Goal: Information Seeking & Learning: Learn about a topic

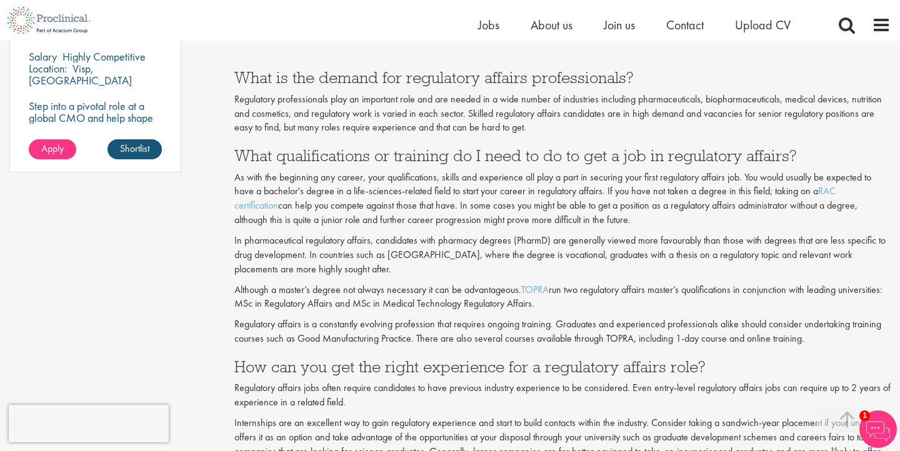
scroll to position [1019, 0]
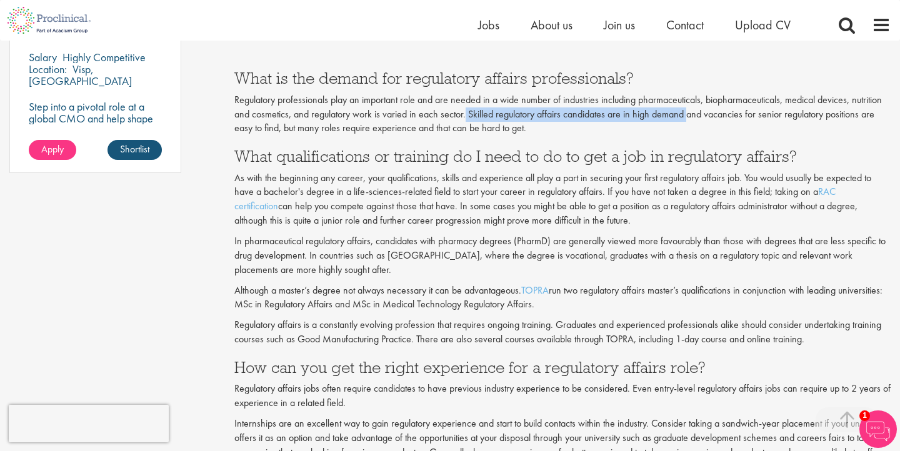
drag, startPoint x: 465, startPoint y: 112, endPoint x: 687, endPoint y: 115, distance: 221.8
click at [687, 115] on p "Regulatory professionals play an important role and are needed in a wide number…" at bounding box center [562, 114] width 656 height 43
click at [693, 129] on p "Regulatory professionals play an important role and are needed in a wide number…" at bounding box center [562, 114] width 656 height 43
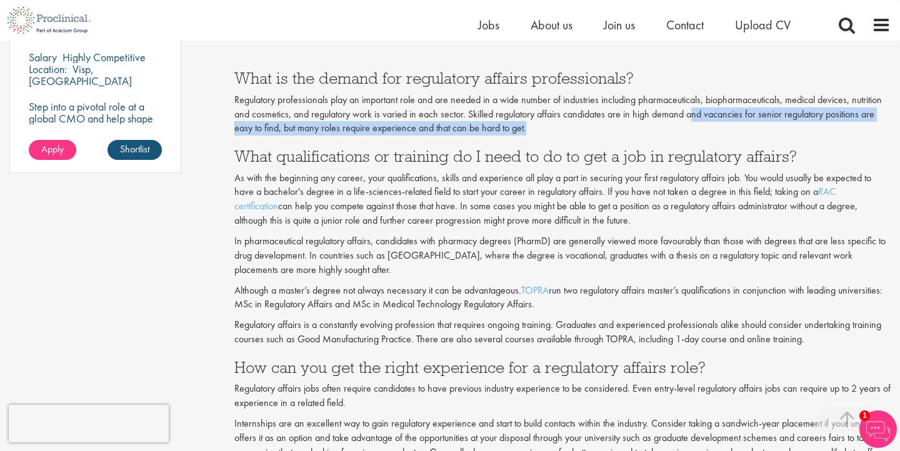
drag, startPoint x: 691, startPoint y: 112, endPoint x: 751, endPoint y: 127, distance: 61.2
click at [751, 127] on p "Regulatory professionals play an important role and are needed in a wide number…" at bounding box center [562, 114] width 656 height 43
click at [728, 121] on p "Regulatory professionals play an important role and are needed in a wide number…" at bounding box center [562, 114] width 656 height 43
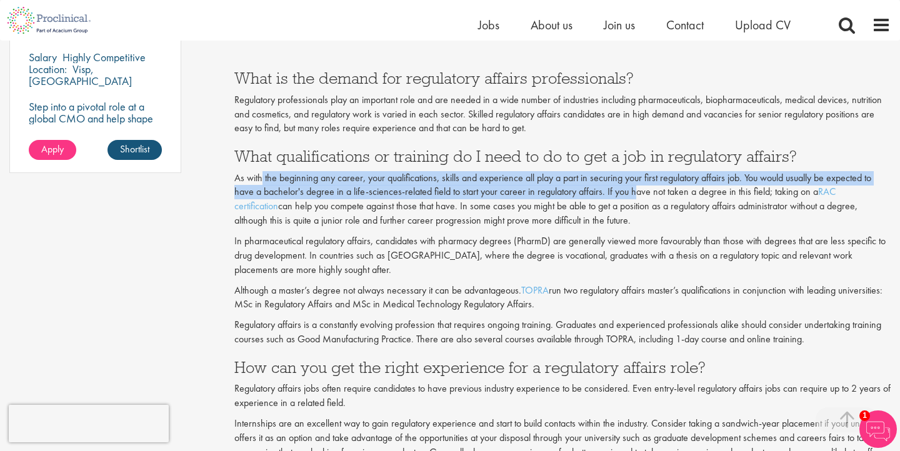
drag, startPoint x: 262, startPoint y: 179, endPoint x: 637, endPoint y: 188, distance: 374.9
click at [637, 188] on p "As with the beginning any career, your qualifications, skills and experience al…" at bounding box center [562, 199] width 656 height 57
click at [637, 187] on p "As with the beginning any career, your qualifications, skills and experience al…" at bounding box center [562, 199] width 656 height 57
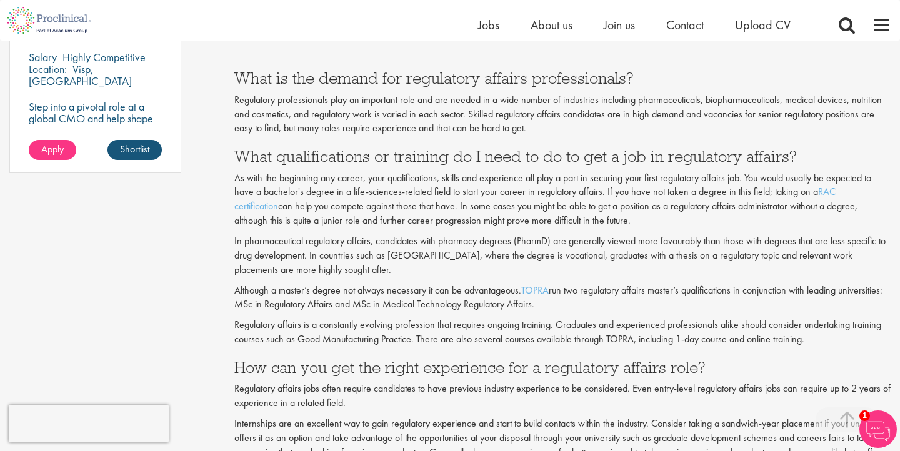
drag, startPoint x: 420, startPoint y: 194, endPoint x: 655, endPoint y: 216, distance: 235.9
click at [655, 216] on p "As with the beginning any career, your qualifications, skills and experience al…" at bounding box center [562, 199] width 656 height 57
click at [686, 193] on p "As with the beginning any career, your qualifications, skills and experience al…" at bounding box center [562, 199] width 656 height 57
drag, startPoint x: 275, startPoint y: 206, endPoint x: 518, endPoint y: 207, distance: 242.4
click at [518, 208] on p "As with the beginning any career, your qualifications, skills and experience al…" at bounding box center [562, 199] width 656 height 57
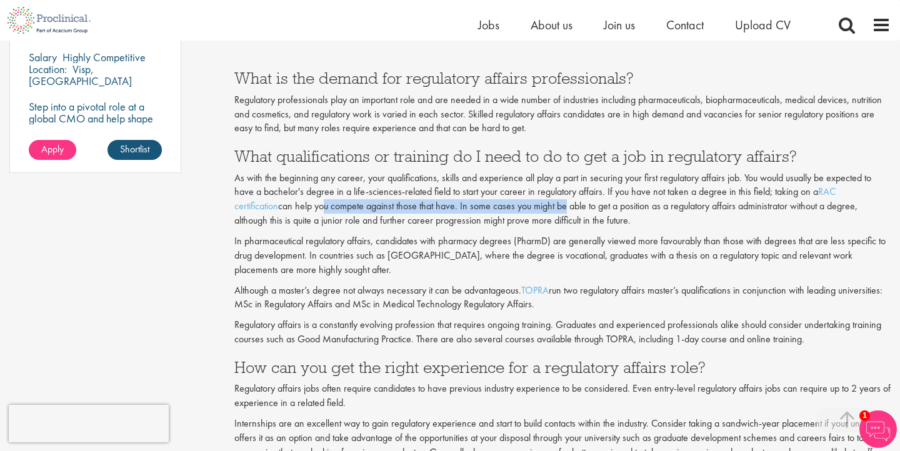
drag, startPoint x: 533, startPoint y: 211, endPoint x: 755, endPoint y: 213, distance: 221.8
click at [755, 213] on p "As with the beginning any career, your qualifications, skills and experience al…" at bounding box center [562, 199] width 656 height 57
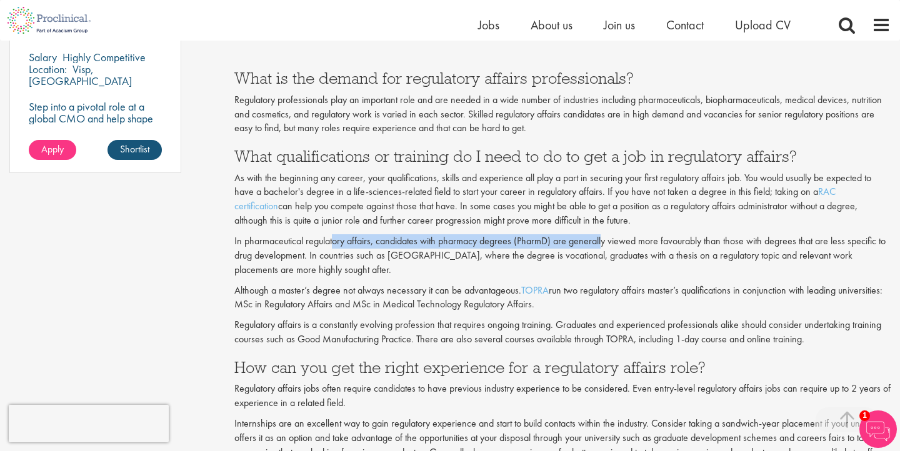
drag, startPoint x: 332, startPoint y: 242, endPoint x: 603, endPoint y: 247, distance: 271.8
click at [603, 247] on p "In pharmaceutical regulatory affairs, candidates with pharmacy degrees (PharmD)…" at bounding box center [562, 255] width 656 height 43
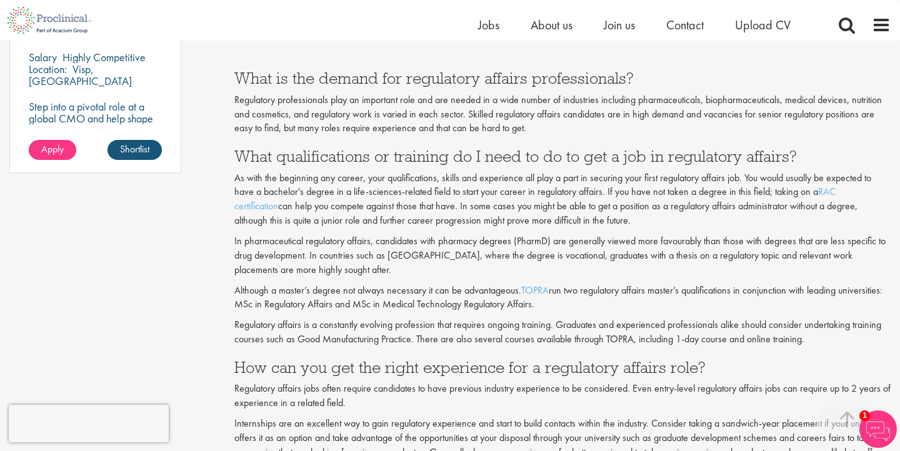
click at [614, 262] on p "In pharmaceutical regulatory affairs, candidates with pharmacy degrees (PharmD)…" at bounding box center [562, 255] width 656 height 43
drag, startPoint x: 480, startPoint y: 259, endPoint x: 642, endPoint y: 257, distance: 161.2
click at [642, 257] on p "In pharmaceutical regulatory affairs, candidates with pharmacy degrees (PharmD)…" at bounding box center [562, 255] width 656 height 43
click at [646, 272] on p "In pharmaceutical regulatory affairs, candidates with pharmacy degrees (PharmD)…" at bounding box center [562, 255] width 656 height 43
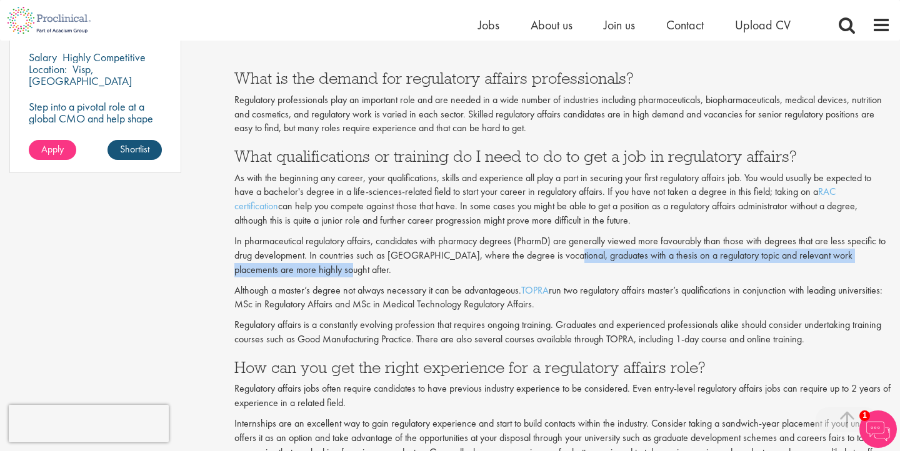
drag, startPoint x: 552, startPoint y: 257, endPoint x: 668, endPoint y: 264, distance: 117.0
click at [669, 264] on p "In pharmaceutical regulatory affairs, candidates with pharmacy degrees (PharmD)…" at bounding box center [562, 255] width 656 height 43
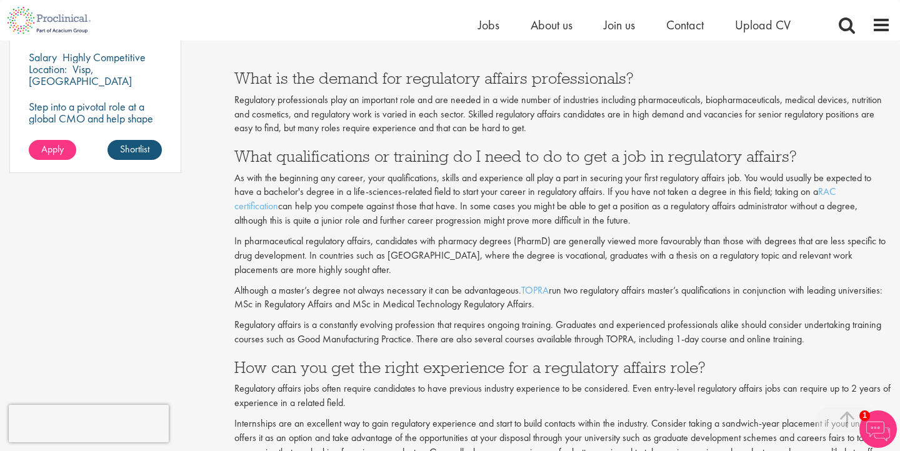
click at [669, 265] on p "In pharmaceutical regulatory affairs, candidates with pharmacy degrees (PharmD)…" at bounding box center [562, 255] width 656 height 43
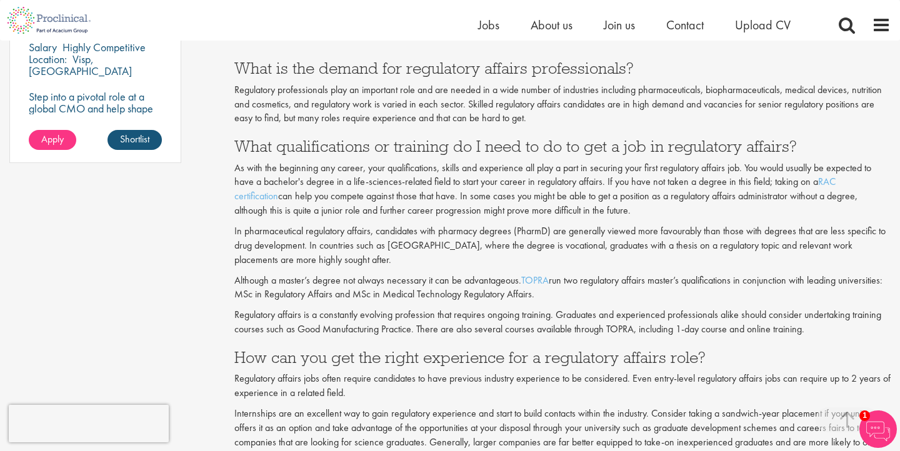
scroll to position [1033, 0]
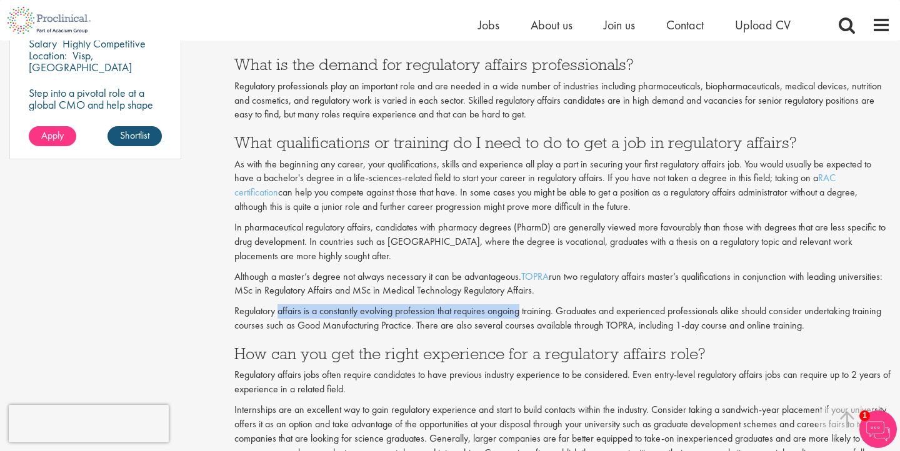
drag, startPoint x: 280, startPoint y: 310, endPoint x: 520, endPoint y: 310, distance: 239.2
click at [520, 310] on p "Regulatory affairs is a constantly evolving profession that requires ongoing tr…" at bounding box center [562, 318] width 656 height 29
click at [568, 317] on p "Regulatory affairs is a constantly evolving profession that requires ongoing tr…" at bounding box center [562, 318] width 656 height 29
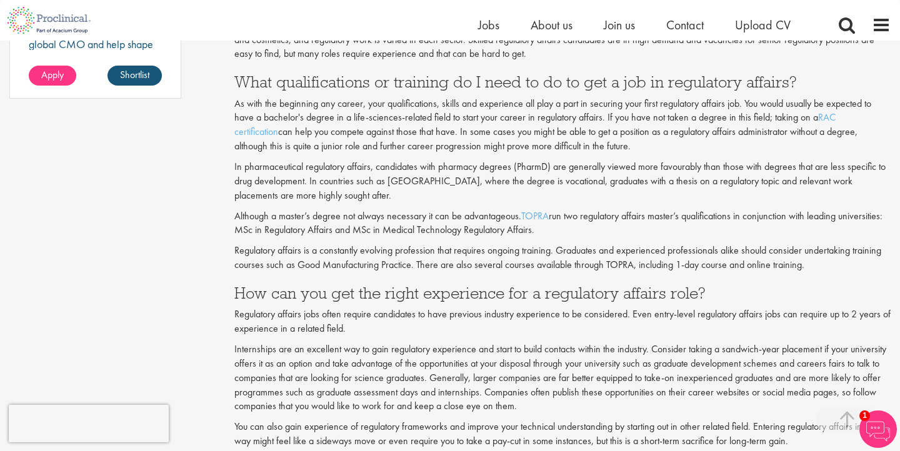
scroll to position [1123, 0]
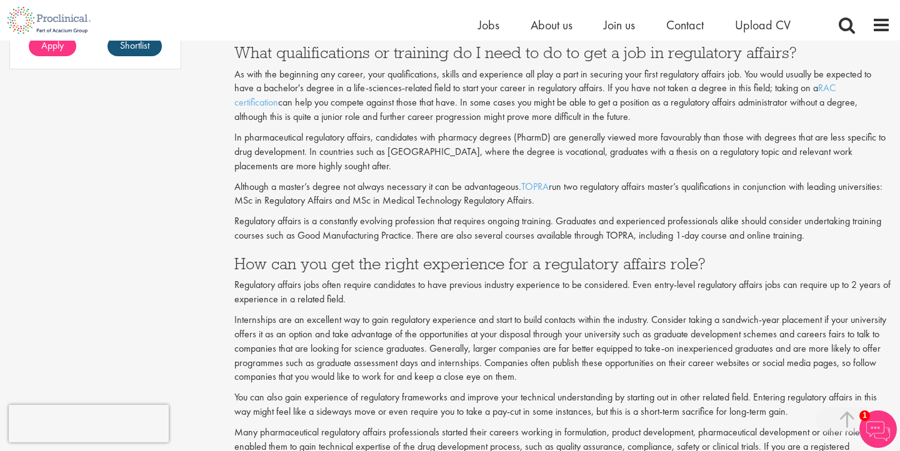
drag, startPoint x: 355, startPoint y: 287, endPoint x: 452, endPoint y: 295, distance: 97.8
click at [452, 295] on p "Regulatory affairs jobs often require candidates to have previous industry expe…" at bounding box center [562, 292] width 656 height 29
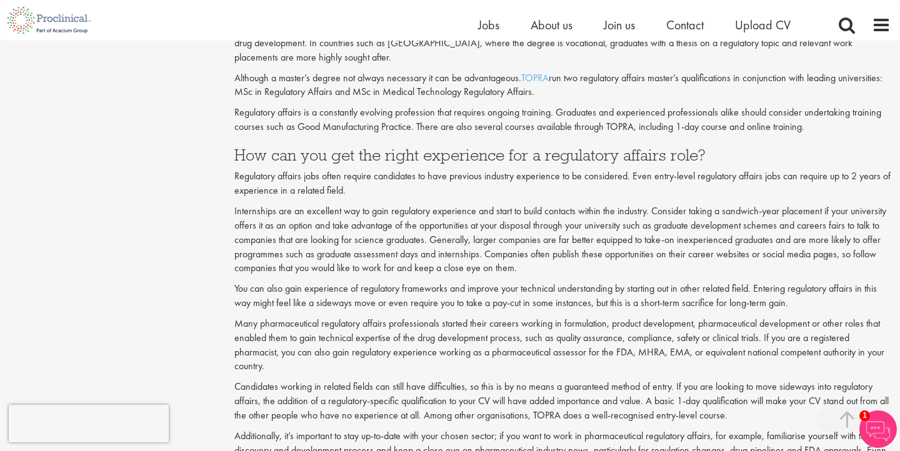
scroll to position [1234, 0]
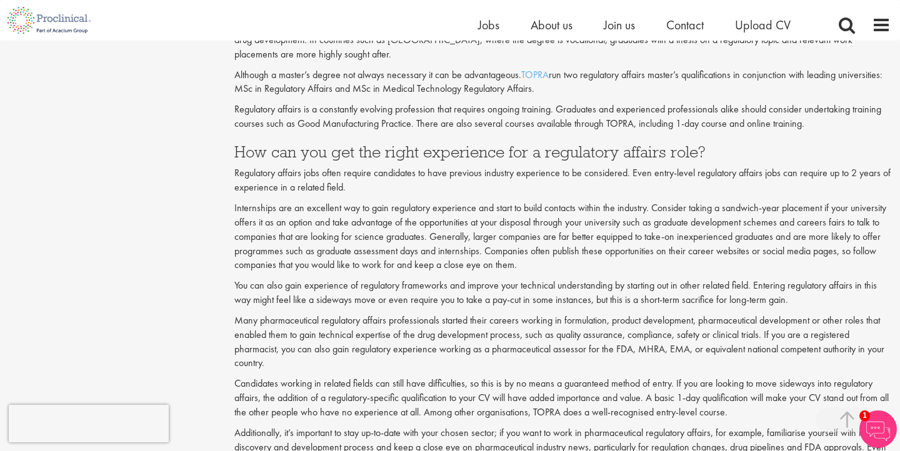
click at [442, 186] on p "Regulatory affairs jobs often require candidates to have previous industry expe…" at bounding box center [562, 180] width 656 height 29
drag, startPoint x: 293, startPoint y: 205, endPoint x: 468, endPoint y: 205, distance: 174.9
click at [468, 206] on p "Internships are an excellent way to gain regulatory experience and start to bui…" at bounding box center [562, 236] width 656 height 71
click at [489, 213] on p "Internships are an excellent way to gain regulatory experience and start to bui…" at bounding box center [562, 236] width 656 height 71
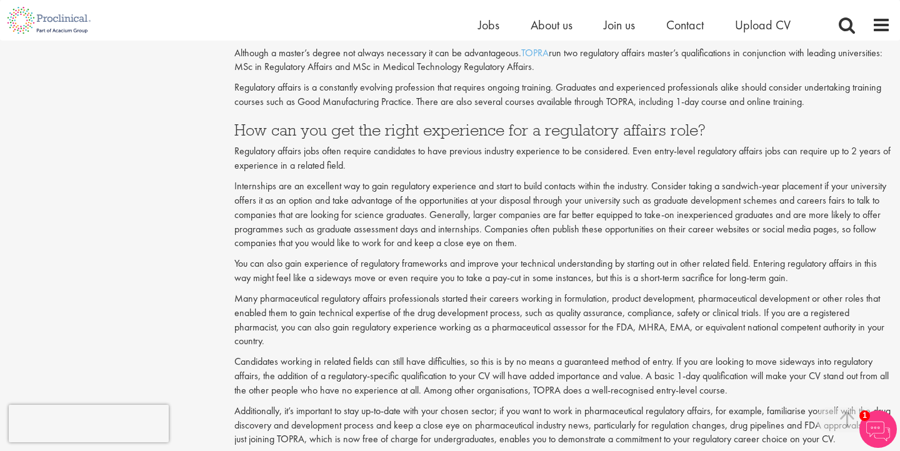
scroll to position [1257, 0]
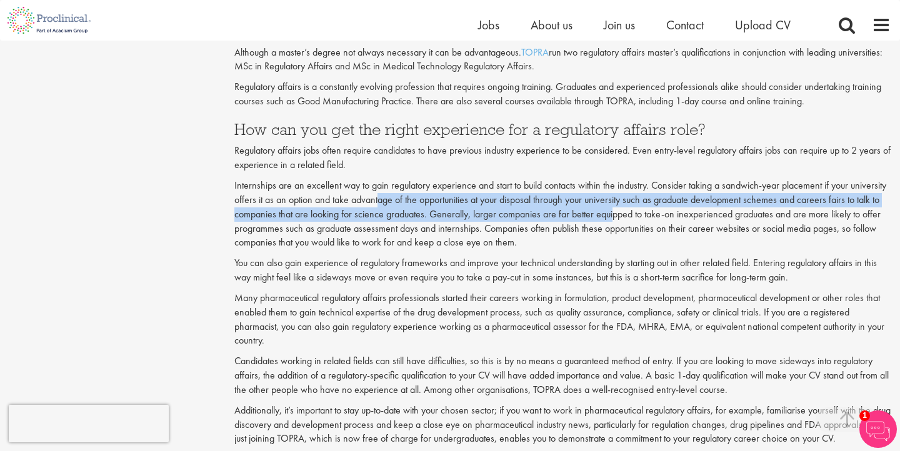
drag, startPoint x: 379, startPoint y: 196, endPoint x: 611, endPoint y: 217, distance: 233.3
click at [611, 217] on p "Internships are an excellent way to gain regulatory experience and start to bui…" at bounding box center [562, 214] width 656 height 71
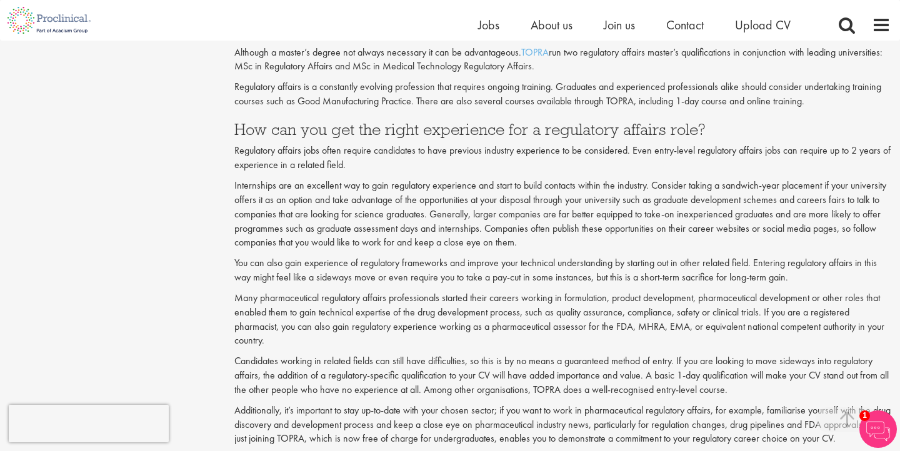
click at [618, 236] on p "Internships are an excellent way to gain regulatory experience and start to bui…" at bounding box center [562, 214] width 656 height 71
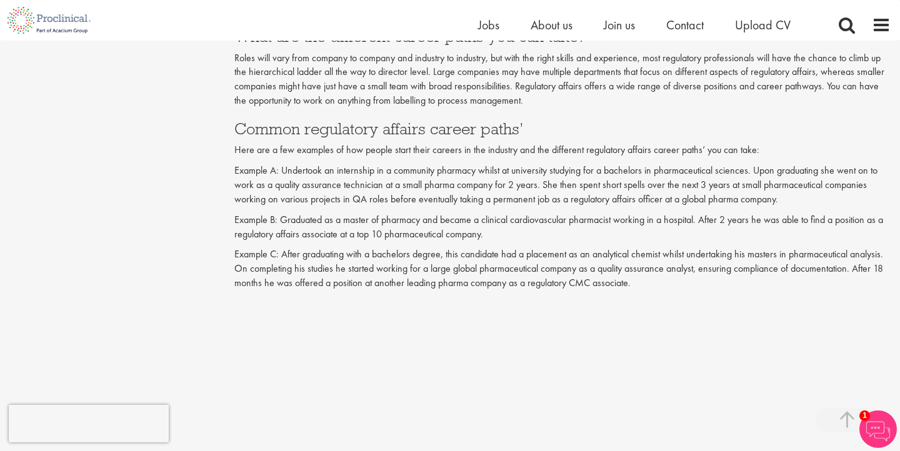
scroll to position [1866, 0]
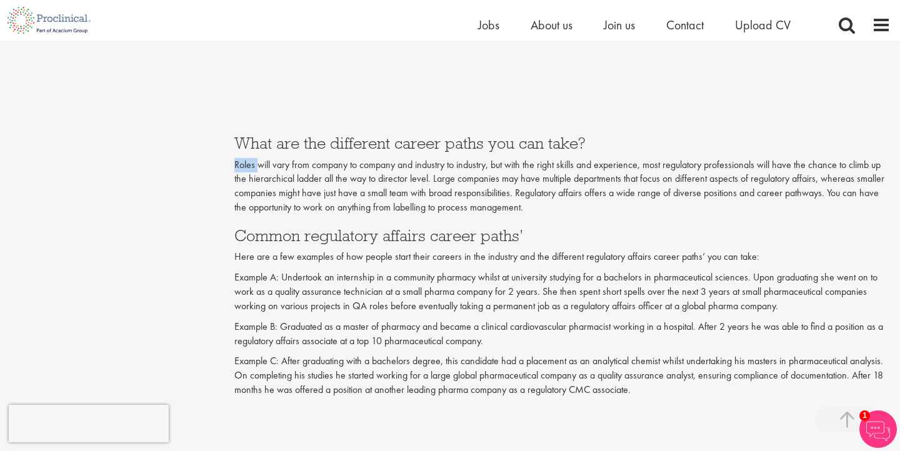
drag, startPoint x: 259, startPoint y: 167, endPoint x: 528, endPoint y: 156, distance: 269.4
click at [533, 161] on p "Roles will vary from company to company and industry to industry, but with the …" at bounding box center [562, 186] width 656 height 57
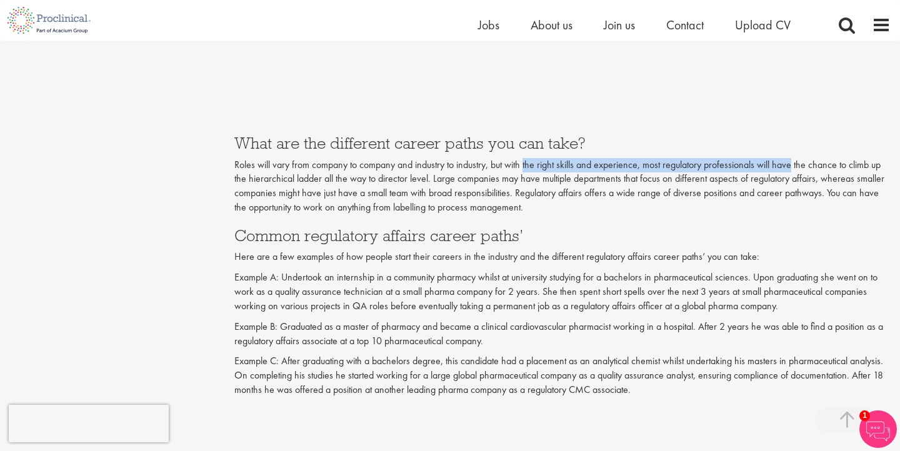
drag, startPoint x: 533, startPoint y: 161, endPoint x: 784, endPoint y: 164, distance: 250.5
click at [784, 164] on p "Roles will vary from company to company and industry to industry, but with the …" at bounding box center [562, 186] width 656 height 57
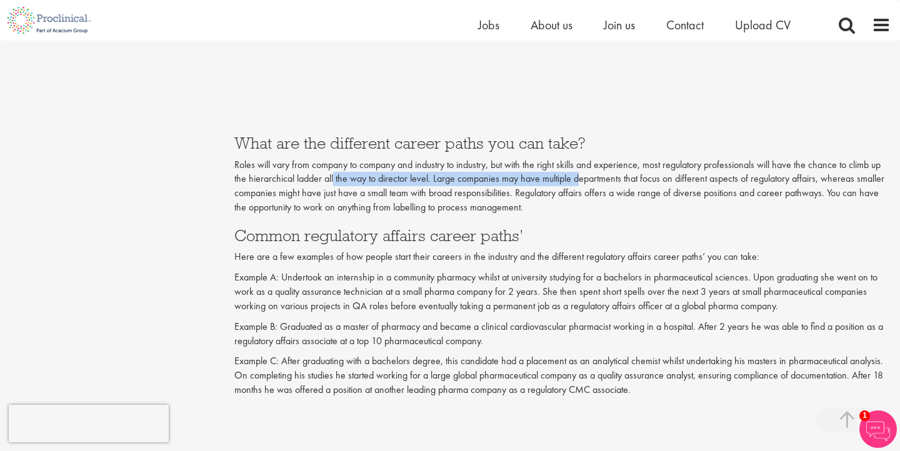
drag, startPoint x: 334, startPoint y: 178, endPoint x: 577, endPoint y: 178, distance: 243.0
click at [577, 178] on p "Roles will vary from company to company and industry to industry, but with the …" at bounding box center [562, 186] width 656 height 57
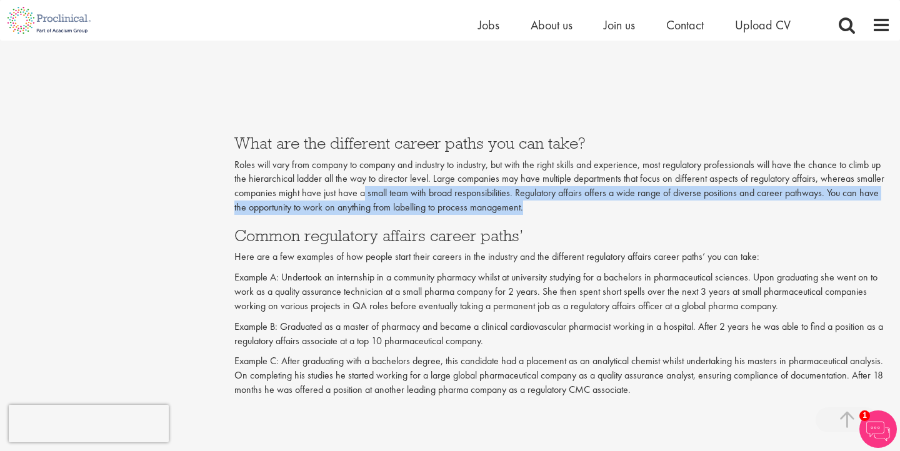
drag, startPoint x: 365, startPoint y: 190, endPoint x: 640, endPoint y: 211, distance: 276.3
click at [640, 211] on p "Roles will vary from company to company and industry to industry, but with the …" at bounding box center [562, 186] width 656 height 57
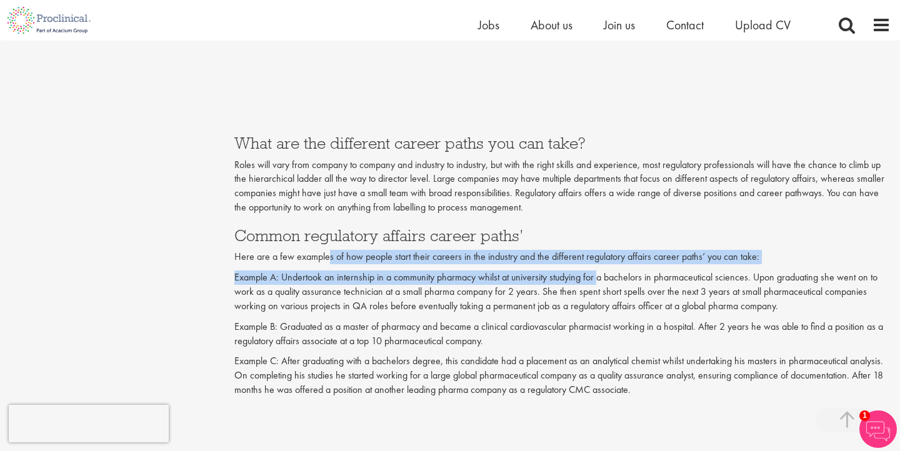
drag, startPoint x: 325, startPoint y: 259, endPoint x: 599, endPoint y: 281, distance: 275.1
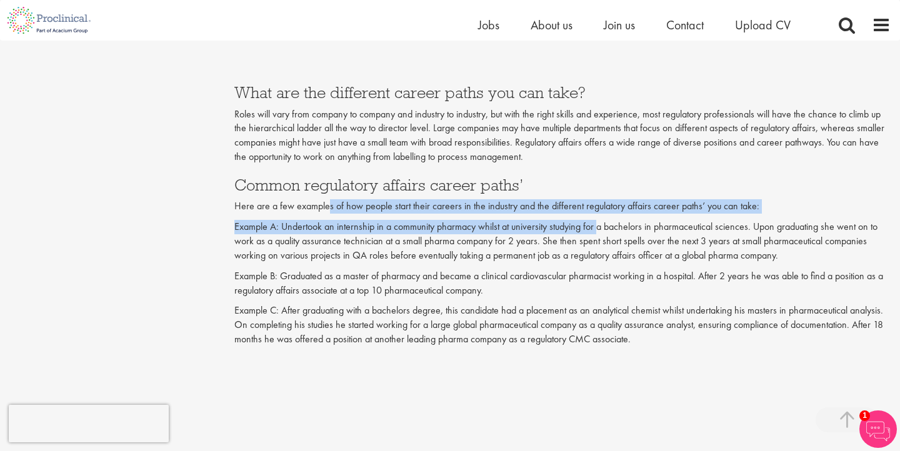
scroll to position [1919, 0]
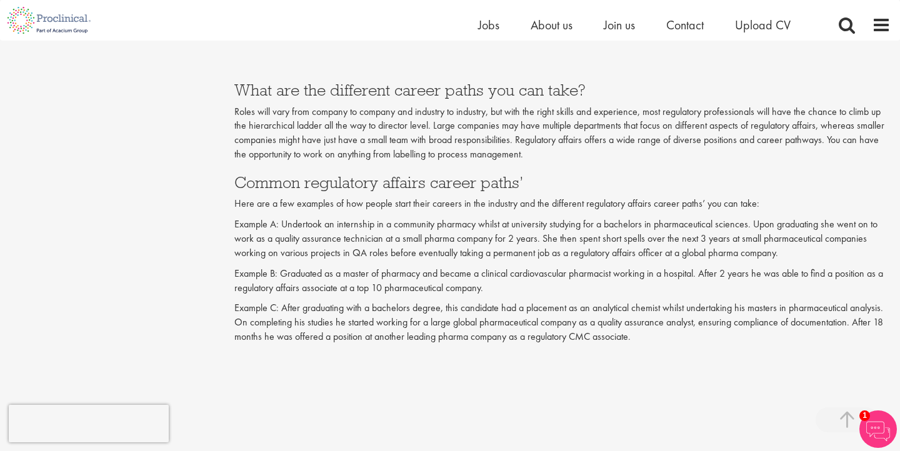
click at [439, 238] on p "Example A: Undertook an internship in a community pharmacy whilst at university…" at bounding box center [562, 238] width 656 height 43
drag, startPoint x: 422, startPoint y: 225, endPoint x: 616, endPoint y: 227, distance: 194.3
click at [616, 227] on p "Example A: Undertook an internship in a community pharmacy whilst at university…" at bounding box center [562, 238] width 656 height 43
click at [628, 237] on p "Example A: Undertook an internship in a community pharmacy whilst at university…" at bounding box center [562, 238] width 656 height 43
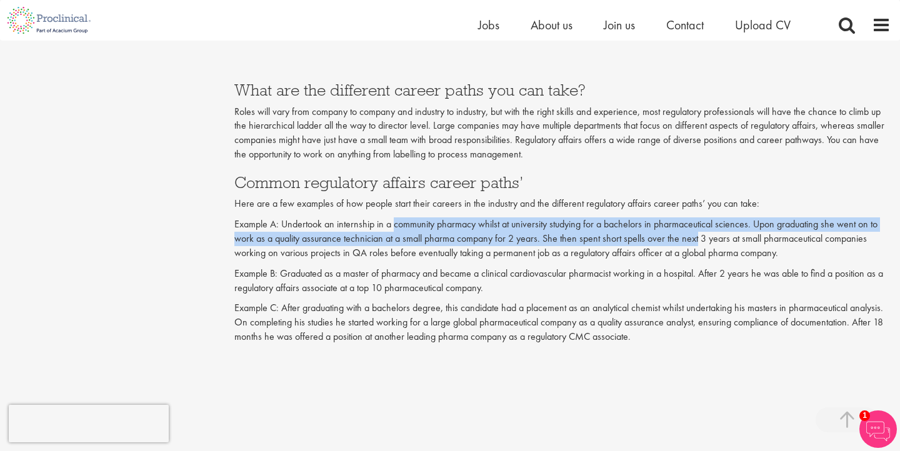
drag, startPoint x: 394, startPoint y: 229, endPoint x: 696, endPoint y: 234, distance: 302.4
click at [696, 234] on p "Example A: Undertook an internship in a community pharmacy whilst at university…" at bounding box center [562, 238] width 656 height 43
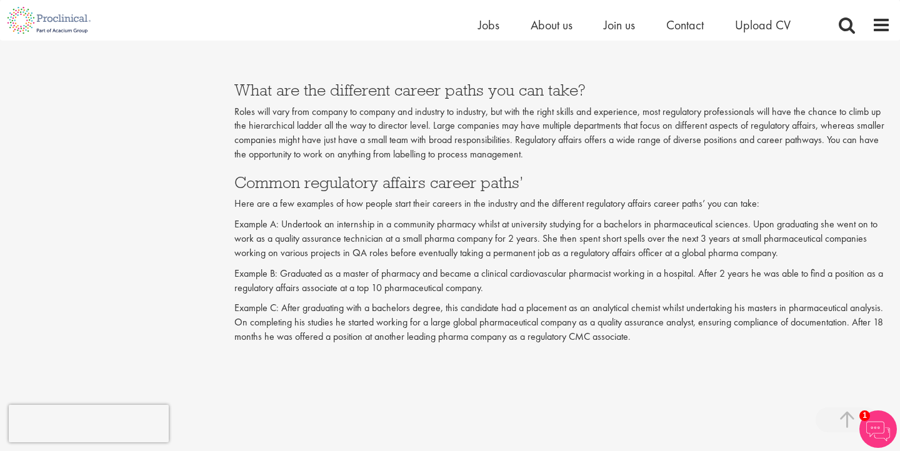
click at [319, 240] on p "Example A: Undertook an internship in a community pharmacy whilst at university…" at bounding box center [562, 238] width 656 height 43
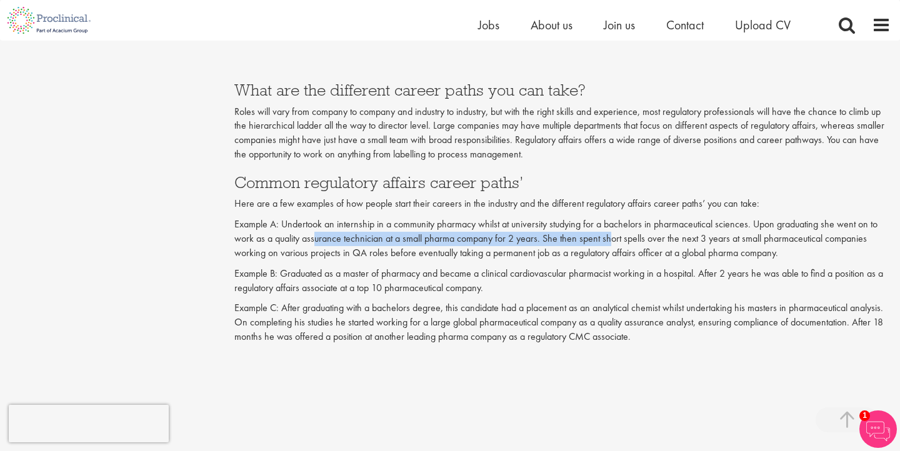
drag, startPoint x: 316, startPoint y: 241, endPoint x: 608, endPoint y: 241, distance: 292.3
click at [608, 241] on p "Example A: Undertook an internship in a community pharmacy whilst at university…" at bounding box center [562, 238] width 656 height 43
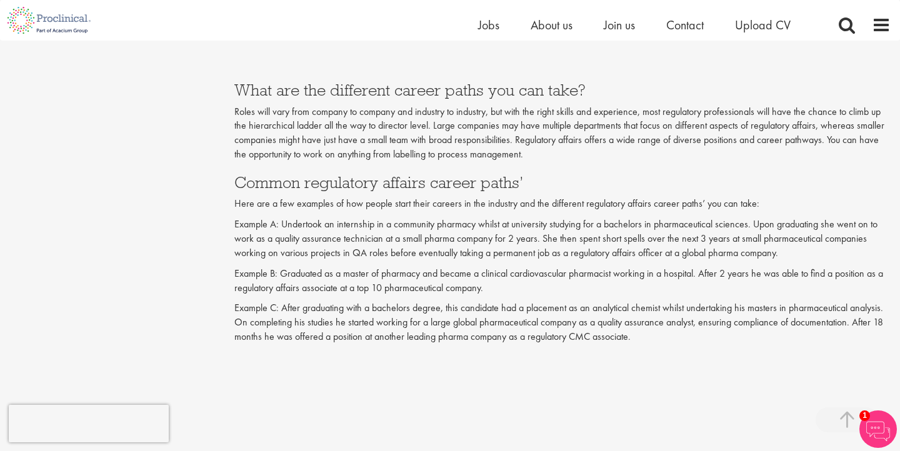
click at [629, 239] on p "Example A: Undertook an internship in a community pharmacy whilst at university…" at bounding box center [562, 238] width 656 height 43
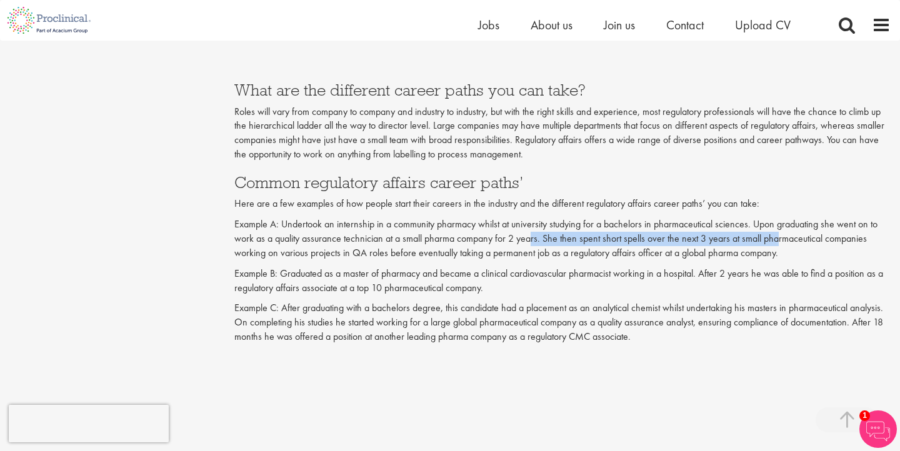
drag, startPoint x: 530, startPoint y: 240, endPoint x: 777, endPoint y: 244, distance: 246.8
click at [777, 245] on p "Example A: Undertook an internship in a community pharmacy whilst at university…" at bounding box center [562, 238] width 656 height 43
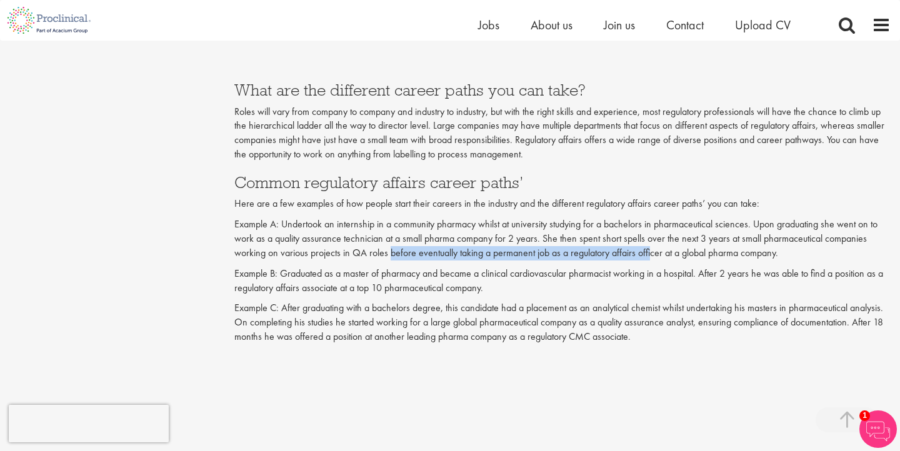
drag, startPoint x: 389, startPoint y: 254, endPoint x: 650, endPoint y: 253, distance: 261.1
click at [650, 253] on p "Example A: Undertook an internship in a community pharmacy whilst at university…" at bounding box center [562, 238] width 656 height 43
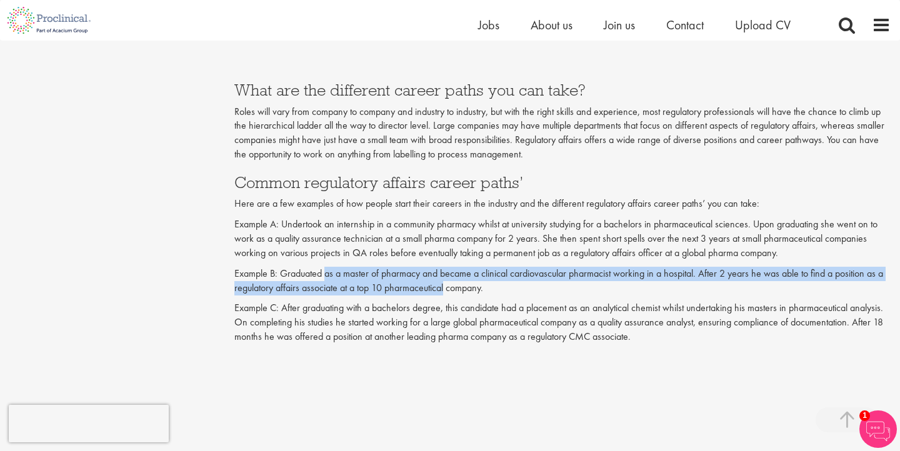
drag, startPoint x: 327, startPoint y: 276, endPoint x: 447, endPoint y: 281, distance: 120.0
click at [447, 281] on p "Example B: Graduated as a master of pharmacy and became a clinical cardiovascul…" at bounding box center [562, 281] width 656 height 29
click at [458, 271] on p "Example B: Graduated as a master of pharmacy and became a clinical cardiovascul…" at bounding box center [562, 281] width 656 height 29
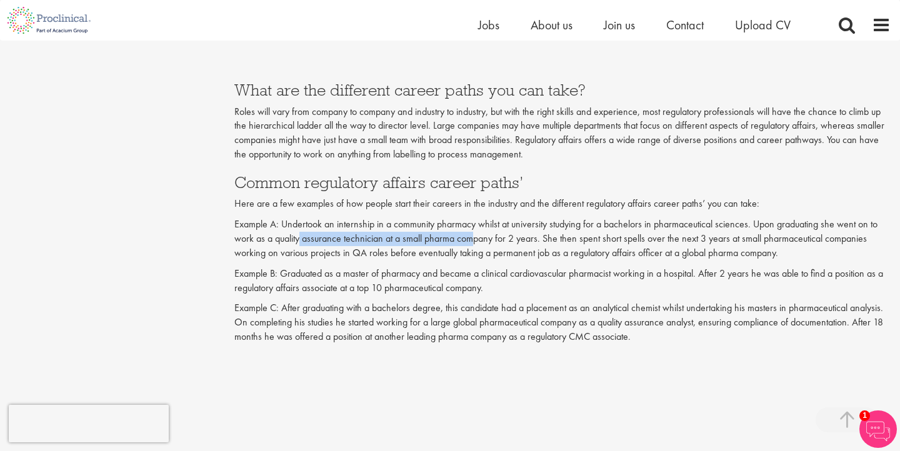
drag, startPoint x: 299, startPoint y: 236, endPoint x: 471, endPoint y: 235, distance: 171.8
click at [471, 235] on p "Example A: Undertook an internship in a community pharmacy whilst at university…" at bounding box center [562, 238] width 656 height 43
click at [512, 239] on p "Example A: Undertook an internship in a community pharmacy whilst at university…" at bounding box center [562, 238] width 656 height 43
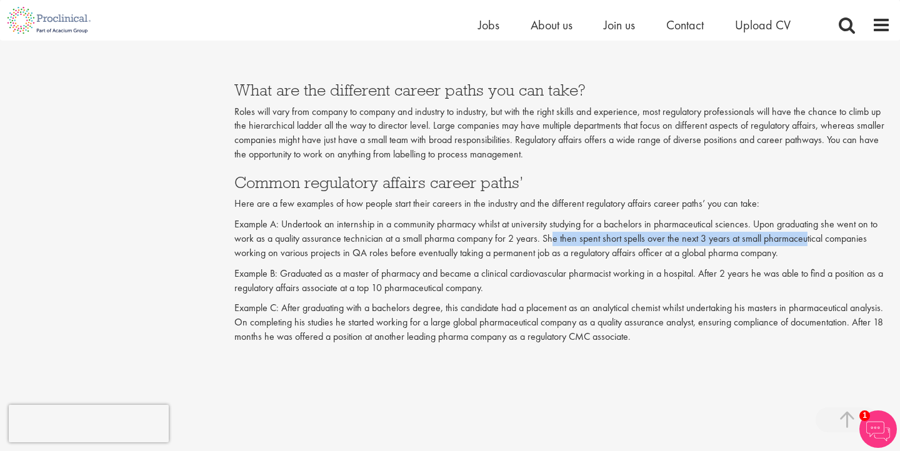
drag, startPoint x: 553, startPoint y: 242, endPoint x: 806, endPoint y: 237, distance: 252.4
click at [806, 237] on p "Example A: Undertook an internship in a community pharmacy whilst at university…" at bounding box center [562, 238] width 656 height 43
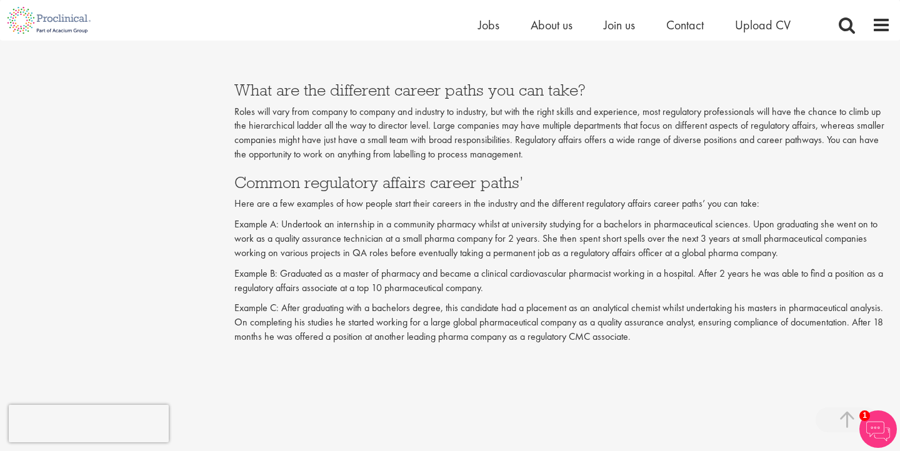
click at [817, 250] on p "Example A: Undertook an internship in a community pharmacy whilst at university…" at bounding box center [562, 238] width 656 height 43
drag, startPoint x: 292, startPoint y: 274, endPoint x: 471, endPoint y: 274, distance: 178.7
click at [471, 274] on p "Example B: Graduated as a master of pharmacy and became a clinical cardiovascul…" at bounding box center [562, 281] width 656 height 29
click at [503, 269] on p "Example B: Graduated as a master of pharmacy and became a clinical cardiovascul…" at bounding box center [562, 281] width 656 height 29
drag, startPoint x: 469, startPoint y: 271, endPoint x: 636, endPoint y: 267, distance: 166.8
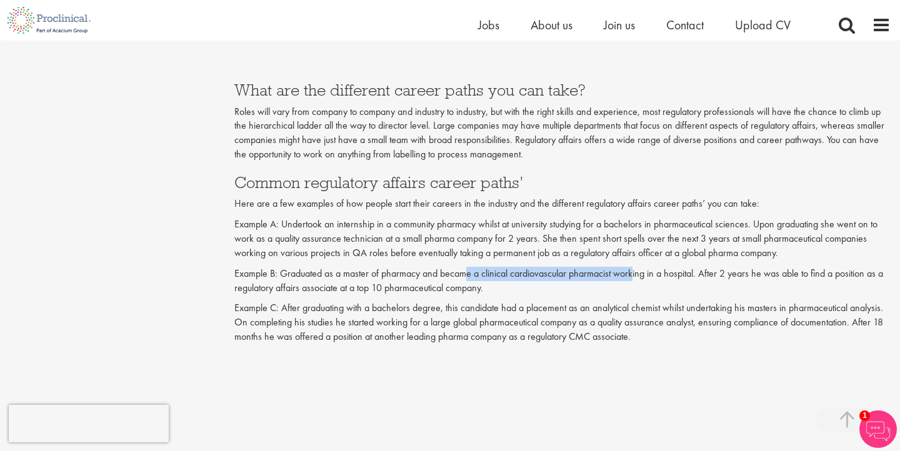
click at [636, 267] on p "Example B: Graduated as a master of pharmacy and became a clinical cardiovascul…" at bounding box center [562, 281] width 656 height 29
click at [655, 269] on p "Example B: Graduated as a master of pharmacy and became a clinical cardiovascul…" at bounding box center [562, 281] width 656 height 29
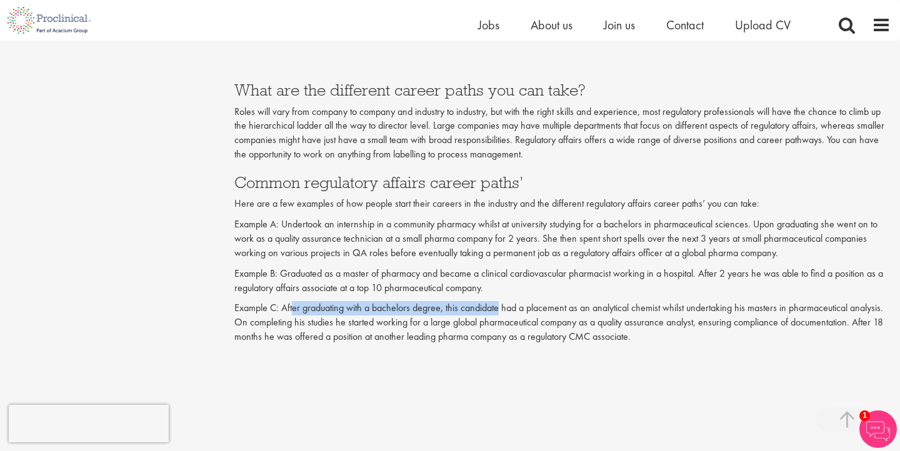
drag, startPoint x: 294, startPoint y: 309, endPoint x: 500, endPoint y: 309, distance: 206.8
click at [500, 310] on p "Example C: After graduating with a bachelors degree, this candidate had a place…" at bounding box center [562, 322] width 656 height 43
click at [527, 310] on p "Example C: After graduating with a bachelors degree, this candidate had a place…" at bounding box center [562, 322] width 656 height 43
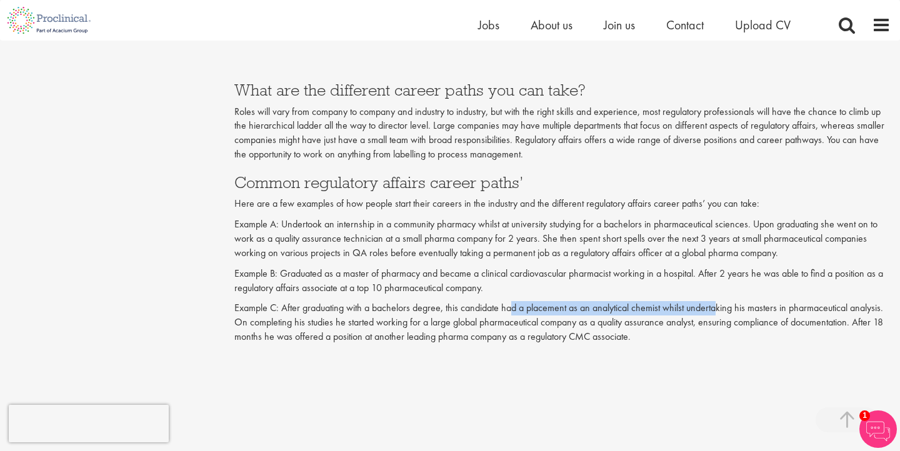
drag, startPoint x: 512, startPoint y: 310, endPoint x: 716, endPoint y: 309, distance: 204.9
click at [717, 310] on p "Example C: After graduating with a bachelors degree, this candidate had a place…" at bounding box center [562, 322] width 656 height 43
click at [755, 306] on p "Example C: After graduating with a bachelors degree, this candidate had a place…" at bounding box center [562, 322] width 656 height 43
drag, startPoint x: 728, startPoint y: 314, endPoint x: 681, endPoint y: 307, distance: 46.7
click at [681, 307] on p "Example C: After graduating with a bachelors degree, this candidate had a place…" at bounding box center [562, 322] width 656 height 43
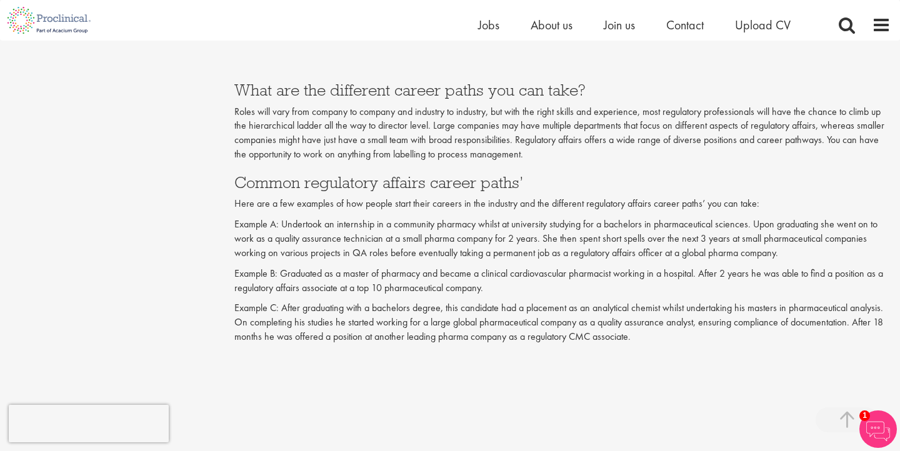
click at [681, 307] on p "Example C: After graduating with a bachelors degree, this candidate had a place…" at bounding box center [562, 322] width 656 height 43
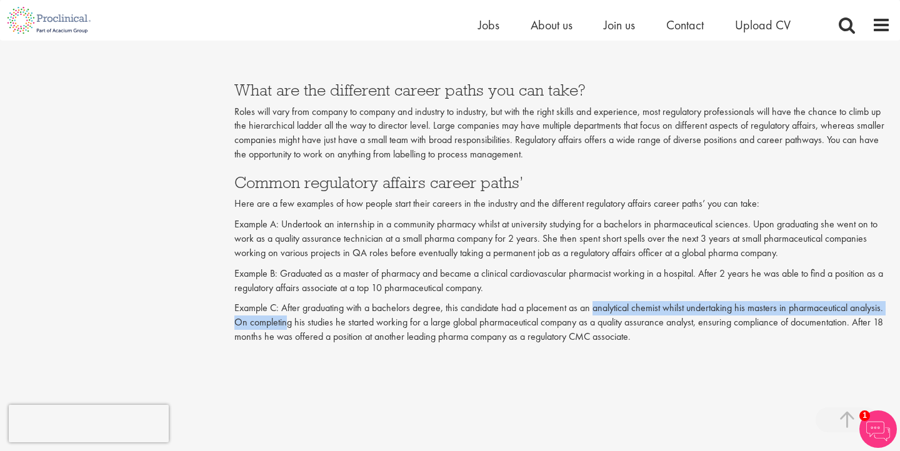
drag, startPoint x: 287, startPoint y: 321, endPoint x: 595, endPoint y: 314, distance: 308.7
click at [595, 314] on p "Example C: After graduating with a bachelors degree, this candidate had a place…" at bounding box center [562, 322] width 656 height 43
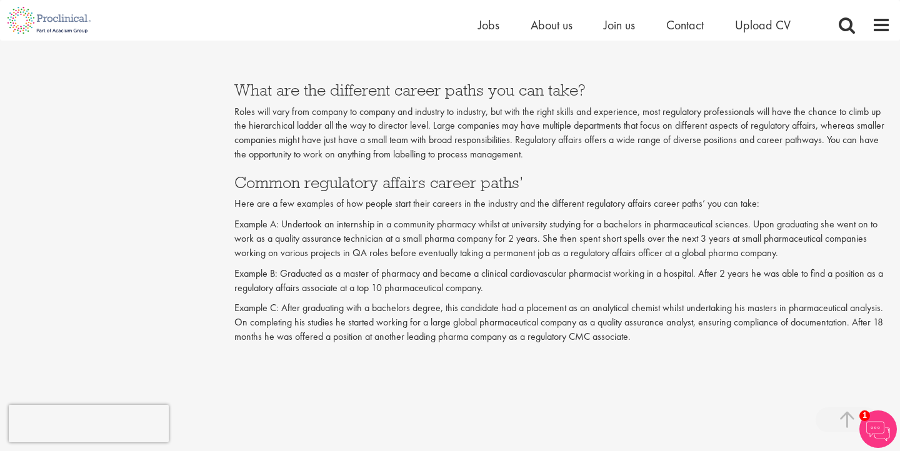
click at [603, 317] on p "Example C: After graduating with a bachelors degree, this candidate had a place…" at bounding box center [562, 322] width 656 height 43
drag, startPoint x: 583, startPoint y: 320, endPoint x: 733, endPoint y: 320, distance: 149.3
click at [733, 320] on p "Example C: After graduating with a bachelors degree, this candidate had a place…" at bounding box center [562, 322] width 656 height 43
click at [750, 327] on p "Example C: After graduating with a bachelors degree, this candidate had a place…" at bounding box center [562, 322] width 656 height 43
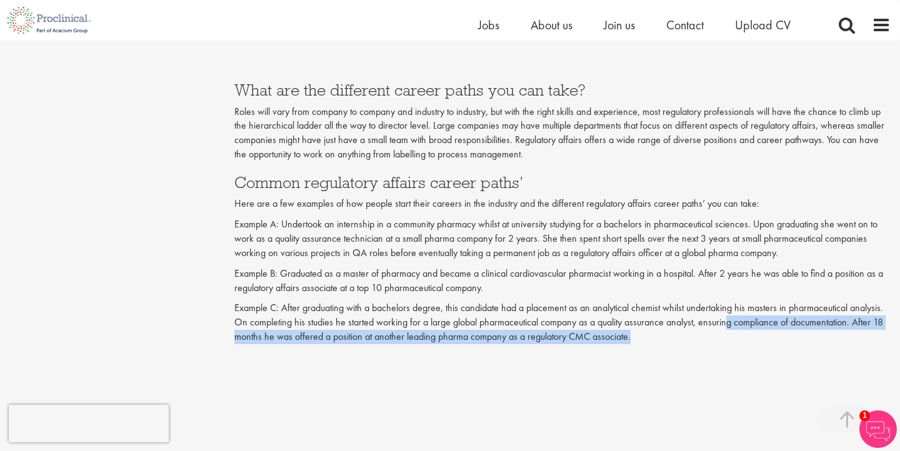
drag, startPoint x: 728, startPoint y: 324, endPoint x: 646, endPoint y: 333, distance: 83.0
click at [646, 333] on p "Example C: After graduating with a bachelors degree, this candidate had a place…" at bounding box center [562, 322] width 656 height 43
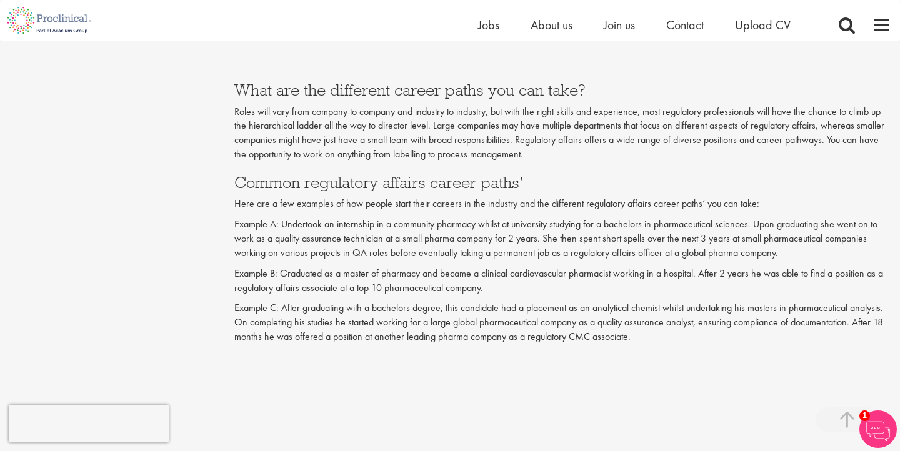
click at [644, 333] on p "Example C: After graduating with a bachelors degree, this candidate had a place…" at bounding box center [562, 322] width 656 height 43
